Goal: Information Seeking & Learning: Learn about a topic

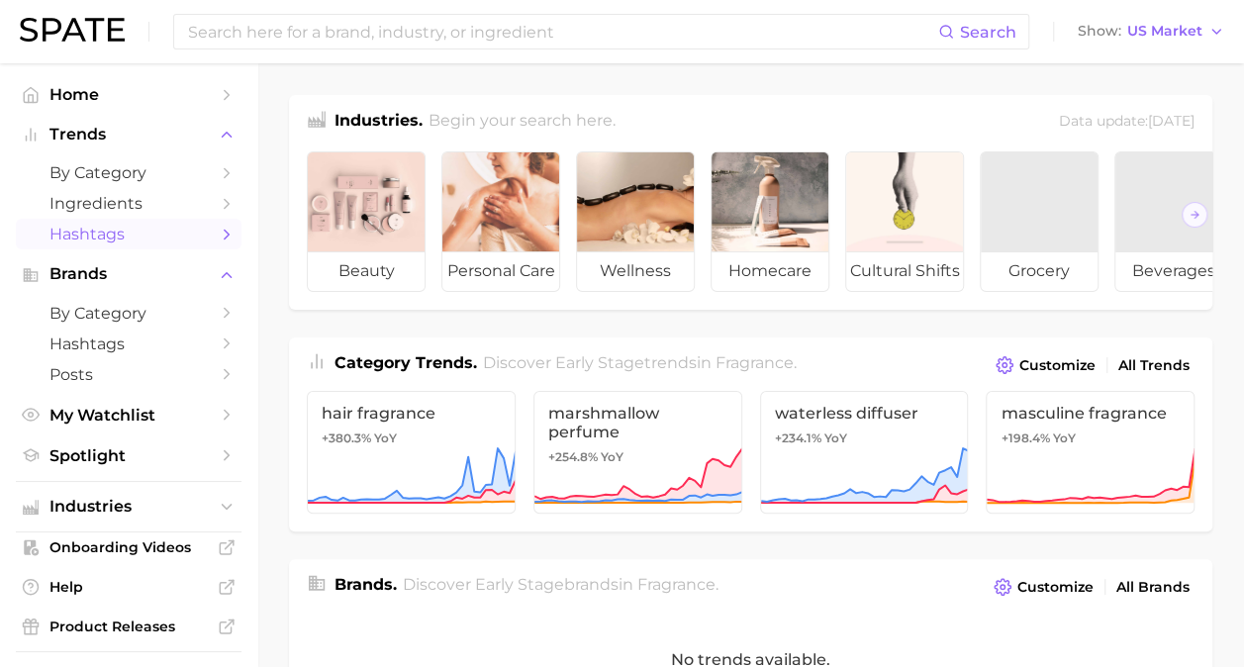
click at [109, 230] on span "Hashtags" at bounding box center [128, 234] width 158 height 19
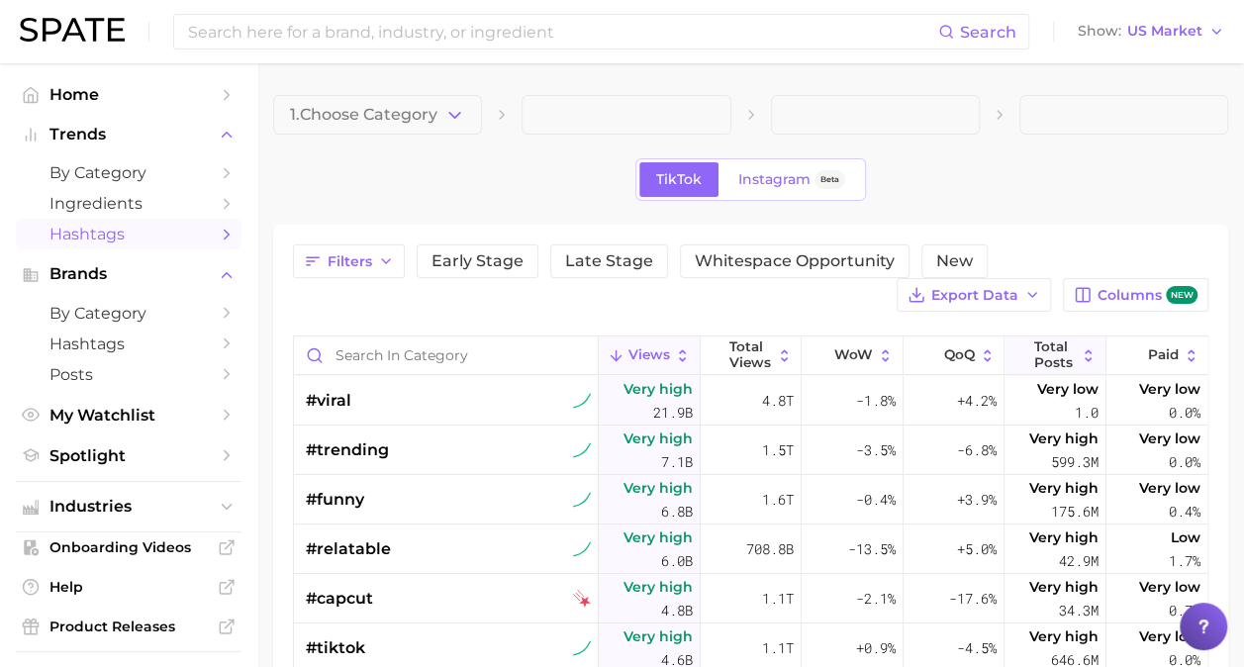
click at [1051, 356] on span "Total Posts" at bounding box center [1055, 354] width 43 height 31
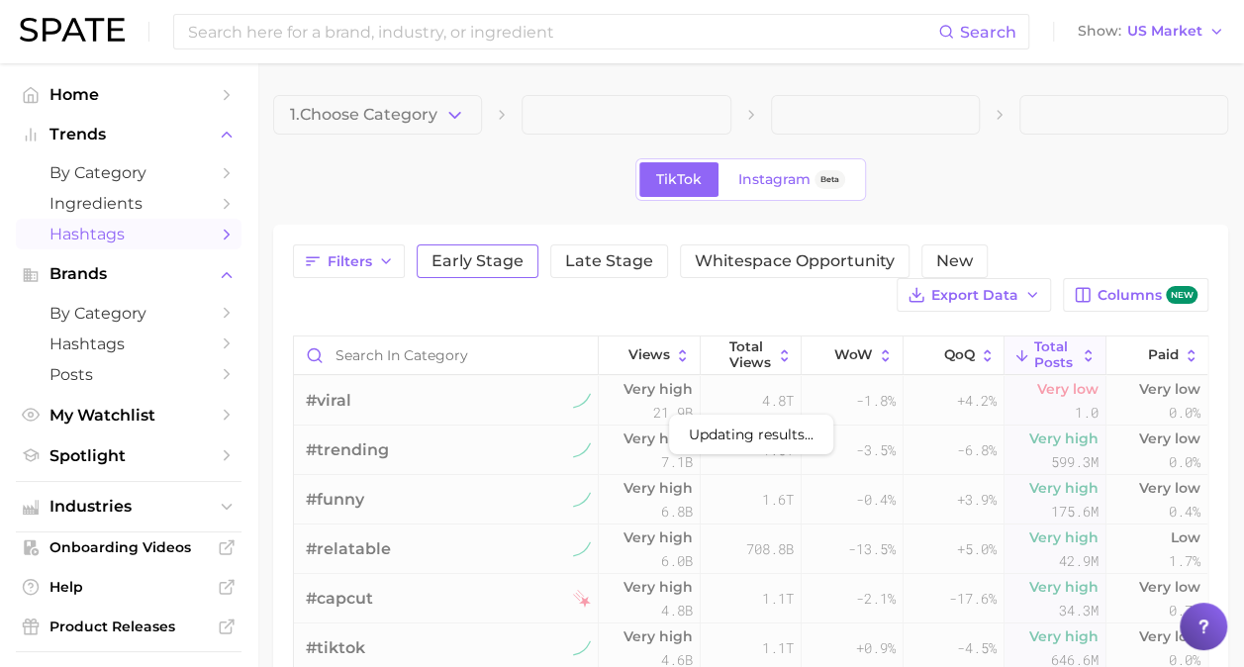
click at [464, 259] on span "Early Stage" at bounding box center [477, 261] width 92 height 16
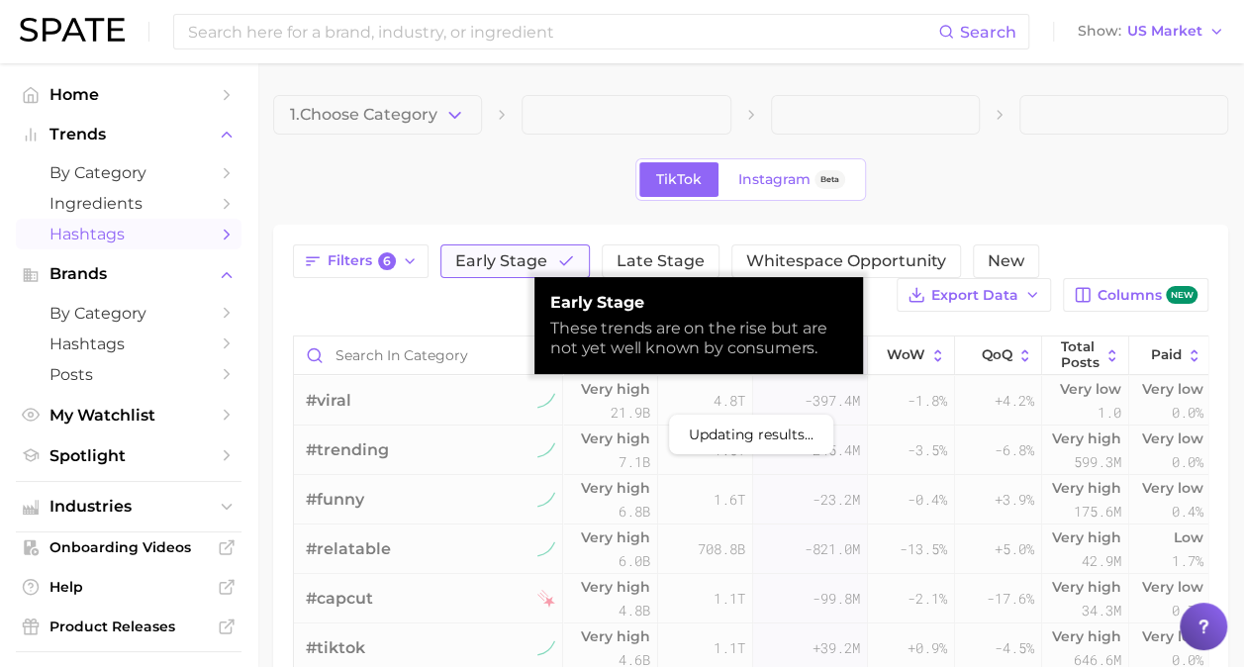
click at [464, 259] on span "Early Stage" at bounding box center [501, 261] width 92 height 16
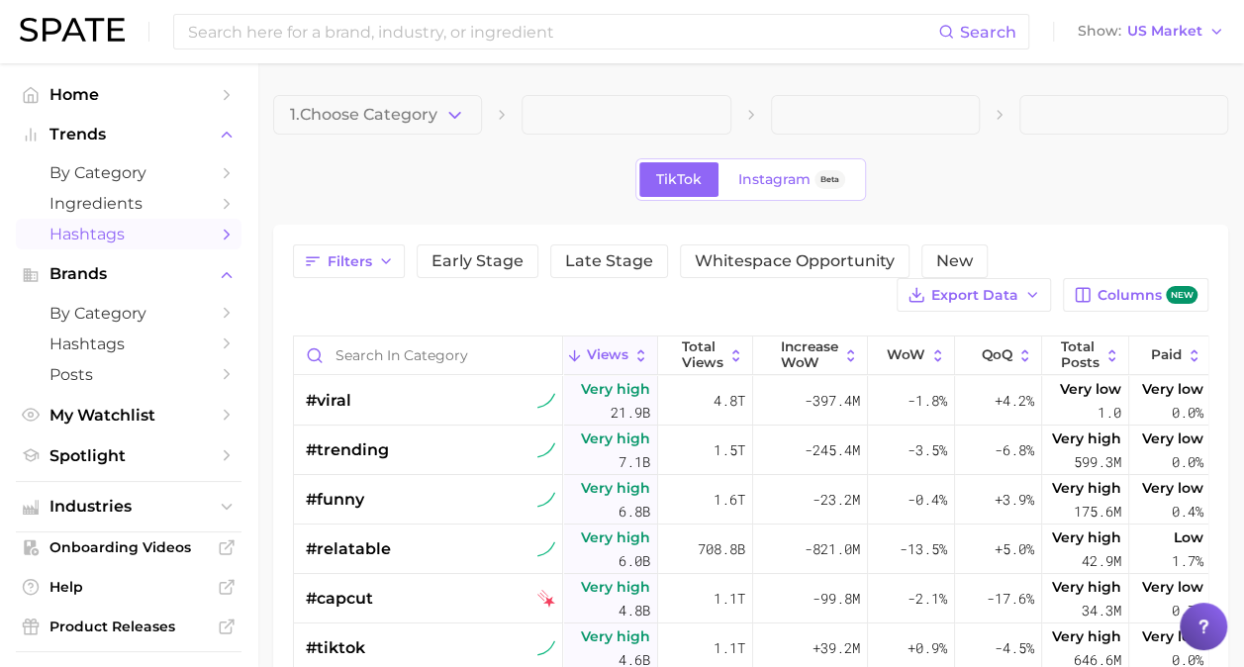
click at [487, 168] on div "TikTok Instagram Beta" at bounding box center [750, 179] width 955 height 43
click at [463, 261] on span "Early Stage" at bounding box center [477, 261] width 92 height 16
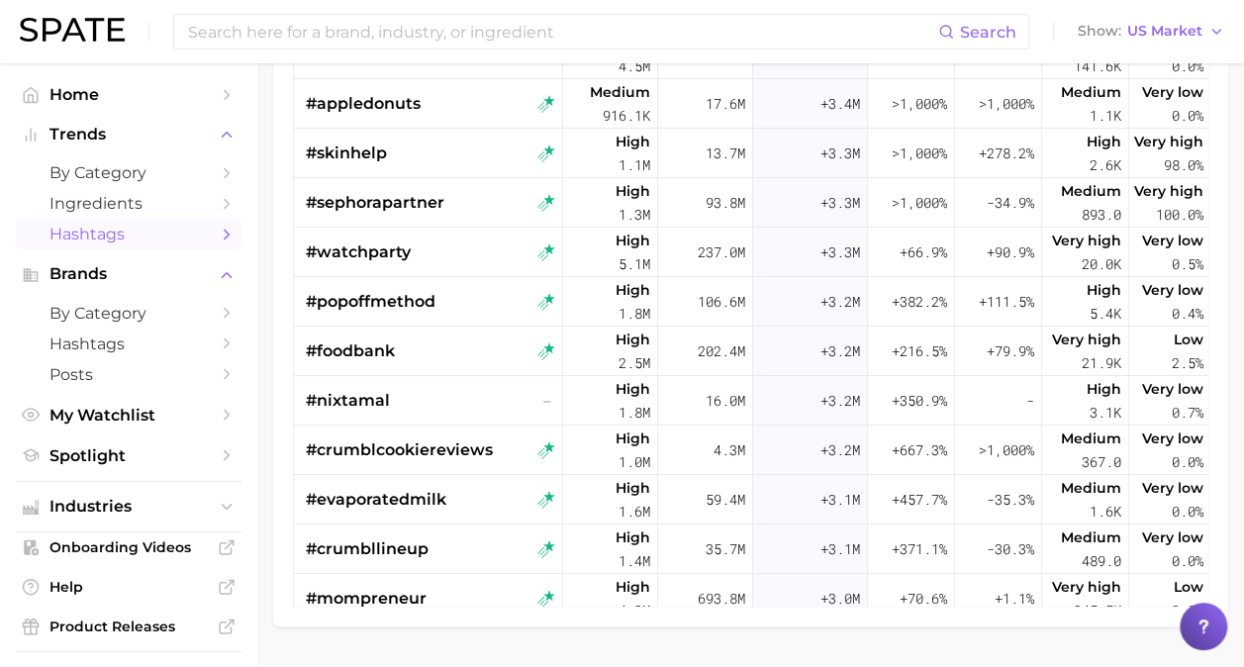
scroll to position [3562, 0]
